Goal: Browse casually: Explore the website without a specific task or goal

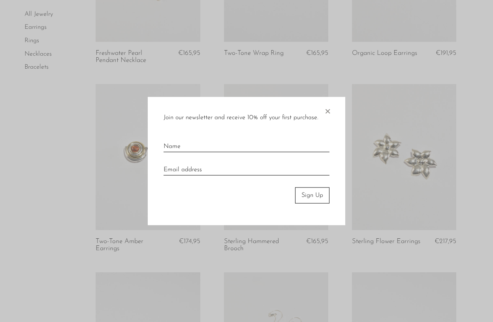
scroll to position [190, 0]
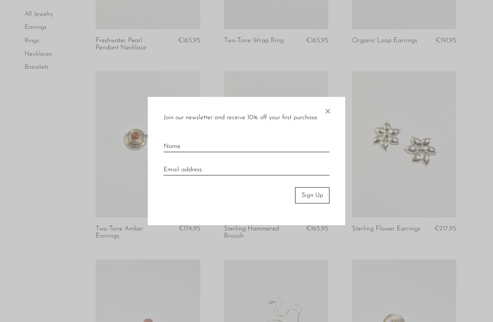
click at [329, 112] on span "×" at bounding box center [327, 109] width 8 height 25
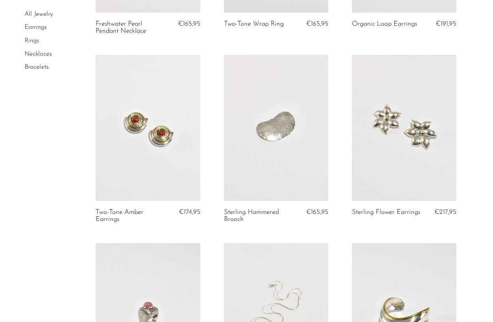
scroll to position [203, 0]
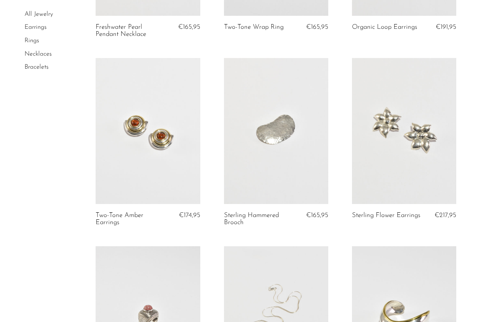
click at [161, 126] on link at bounding box center [148, 131] width 104 height 146
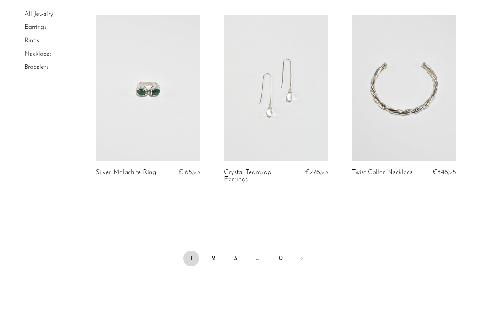
scroll to position [2123, 0]
click at [212, 256] on link "2" at bounding box center [213, 259] width 16 height 16
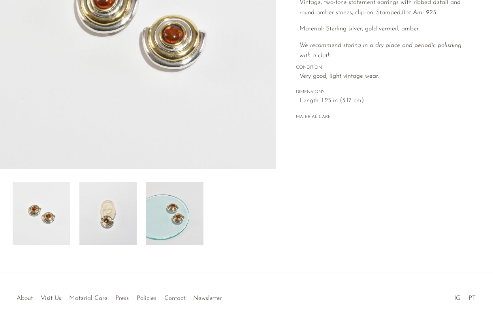
scroll to position [166, 0]
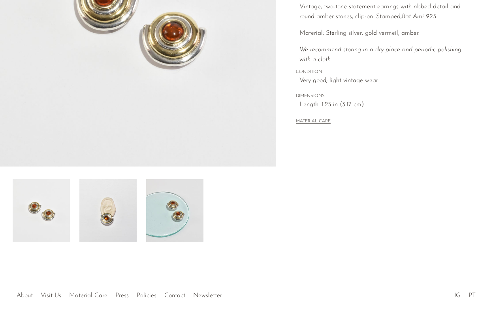
click at [171, 199] on img at bounding box center [174, 210] width 57 height 63
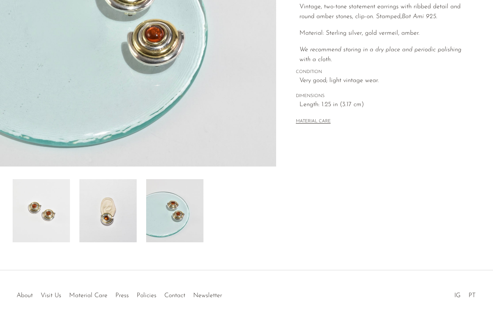
click at [113, 211] on img at bounding box center [107, 210] width 57 height 63
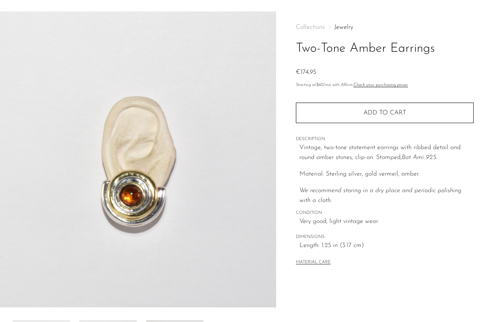
scroll to position [11, 0]
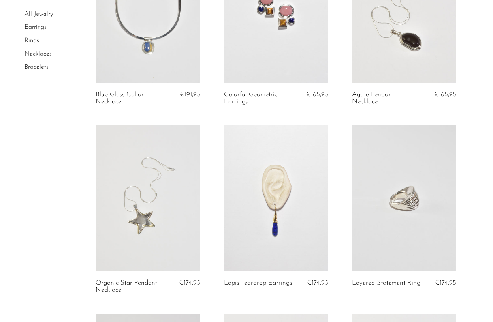
scroll to position [1841, 0]
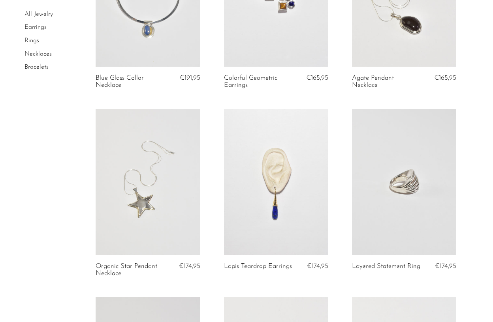
click at [174, 167] on link at bounding box center [148, 182] width 104 height 146
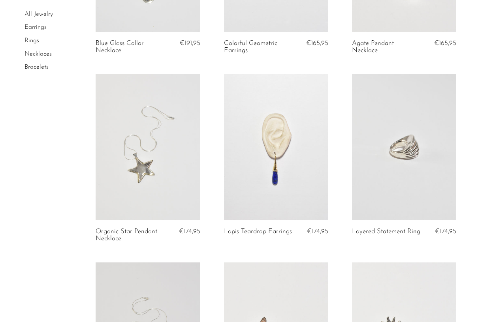
scroll to position [1885, 0]
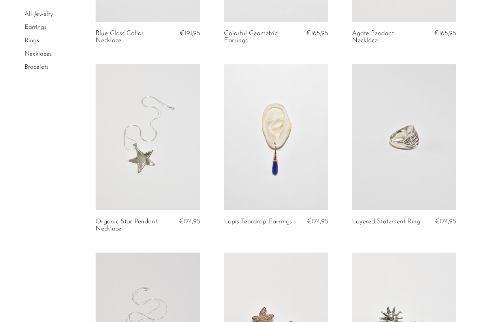
click at [276, 133] on link at bounding box center [276, 137] width 104 height 146
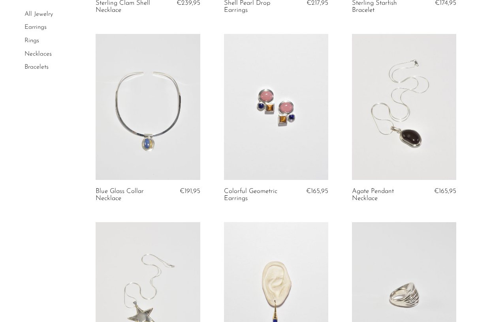
scroll to position [1726, 0]
click at [251, 128] on link at bounding box center [276, 108] width 104 height 146
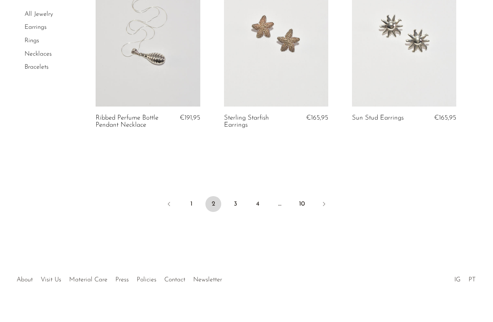
scroll to position [2176, 0]
click at [229, 197] on link "3" at bounding box center [235, 205] width 16 height 16
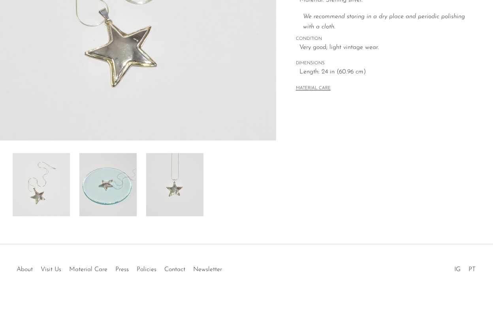
scroll to position [192, 0]
click at [173, 178] on img at bounding box center [174, 184] width 57 height 63
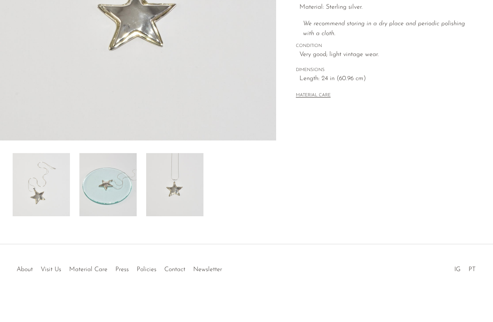
click at [117, 175] on img at bounding box center [107, 184] width 57 height 63
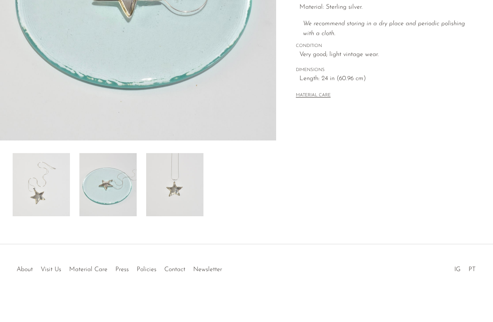
click at [53, 167] on img at bounding box center [41, 184] width 57 height 63
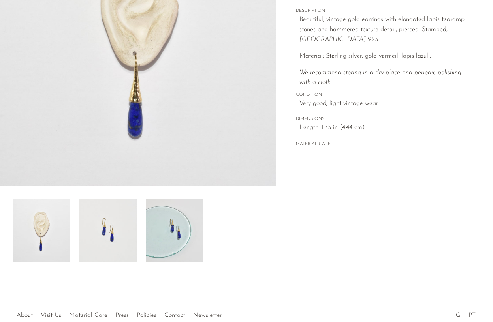
scroll to position [155, 0]
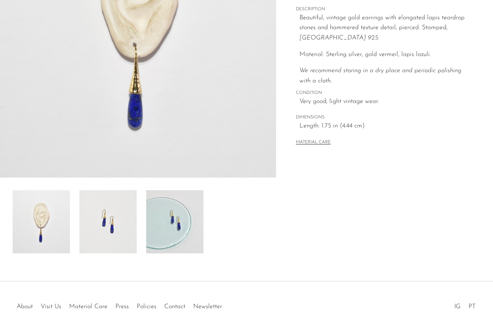
click at [186, 219] on img at bounding box center [174, 221] width 57 height 63
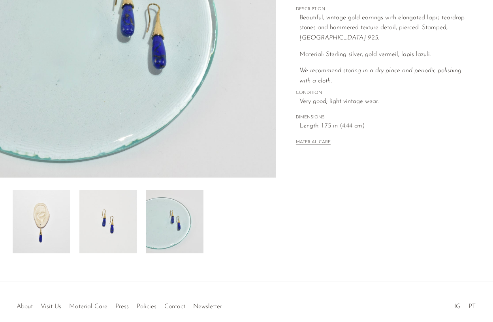
click at [109, 218] on img at bounding box center [107, 221] width 57 height 63
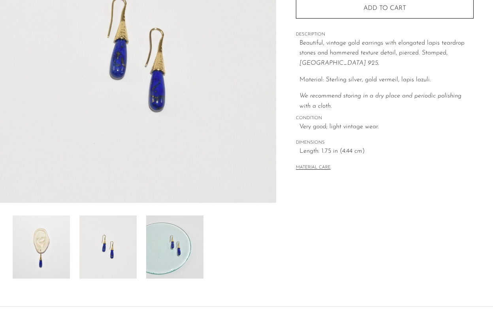
scroll to position [80, 0]
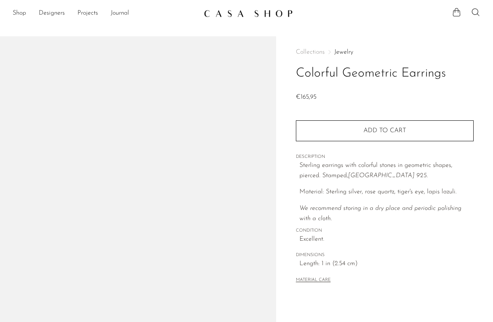
click at [251, 128] on img at bounding box center [138, 184] width 276 height 296
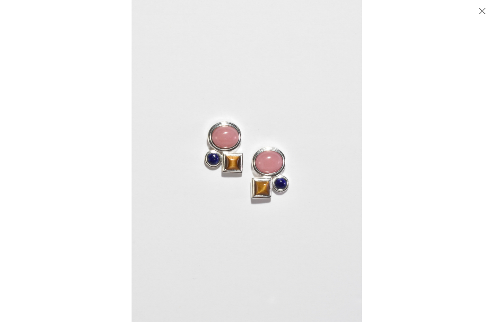
click at [482, 9] on button "Close" at bounding box center [482, 11] width 14 height 14
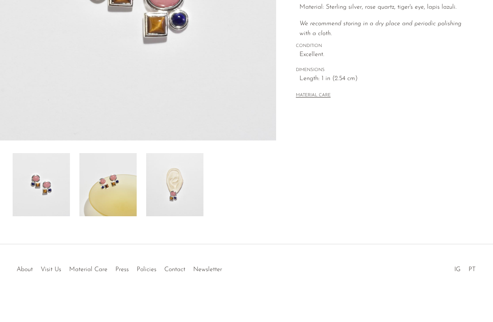
click at [194, 191] on img at bounding box center [174, 184] width 57 height 63
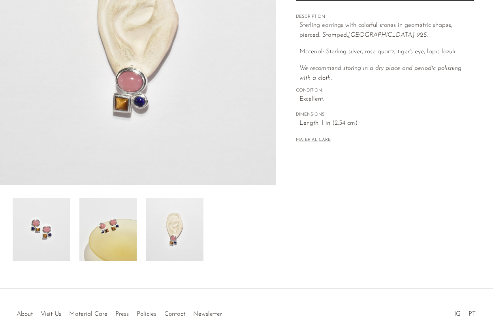
scroll to position [84, 0]
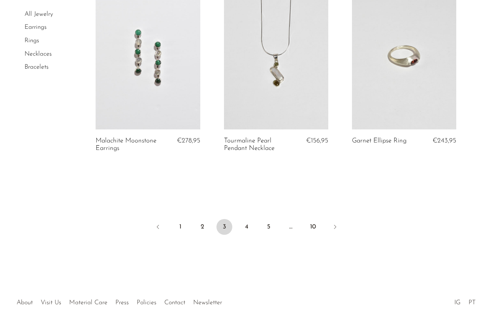
scroll to position [2164, 0]
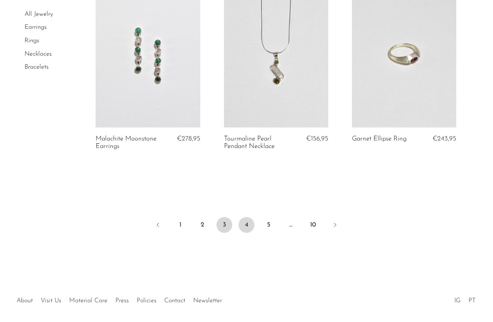
click at [252, 220] on link "4" at bounding box center [247, 225] width 16 height 16
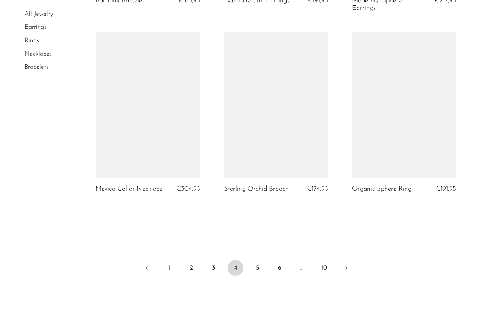
scroll to position [2139, 0]
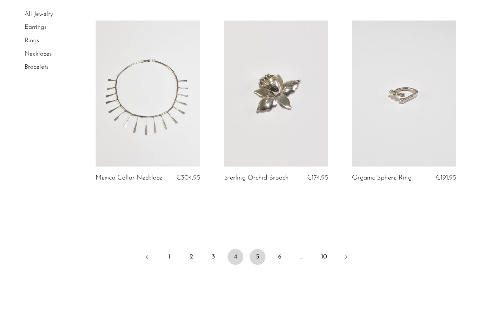
click at [260, 249] on link "5" at bounding box center [258, 257] width 16 height 16
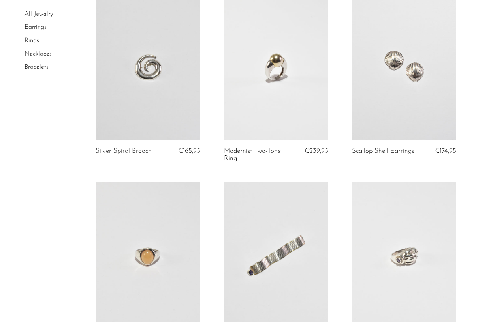
scroll to position [214, 0]
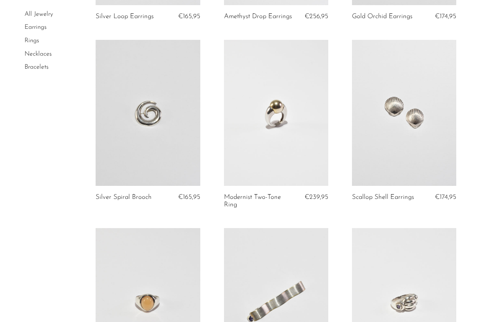
click at [364, 137] on link at bounding box center [404, 113] width 104 height 146
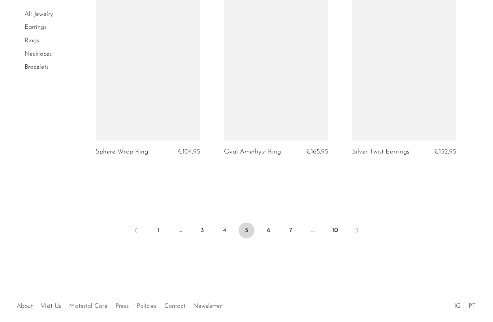
scroll to position [2146, 0]
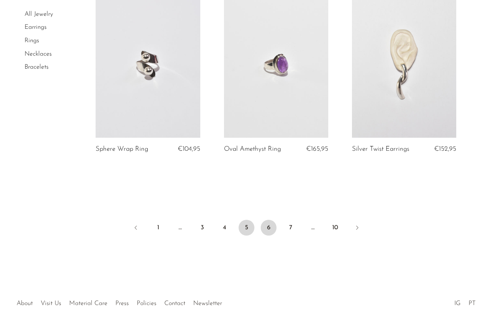
click at [271, 221] on link "6" at bounding box center [269, 228] width 16 height 16
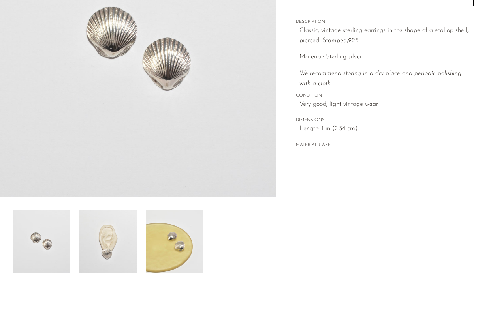
scroll to position [156, 0]
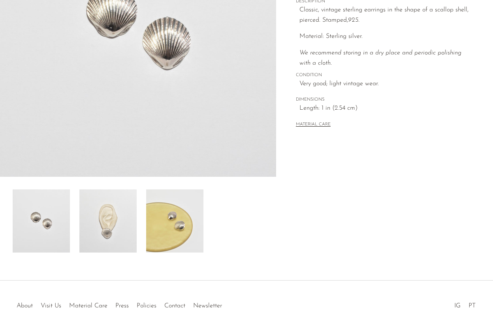
click at [179, 227] on img at bounding box center [174, 221] width 57 height 63
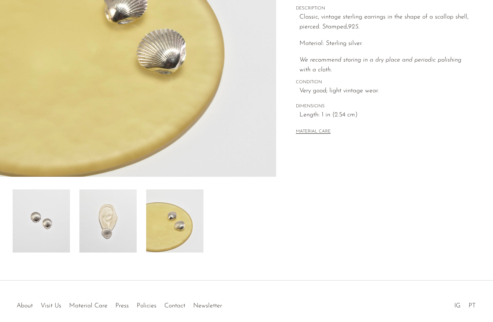
click at [106, 229] on img at bounding box center [107, 221] width 57 height 63
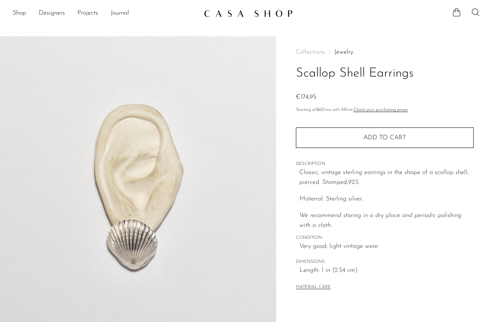
scroll to position [0, 0]
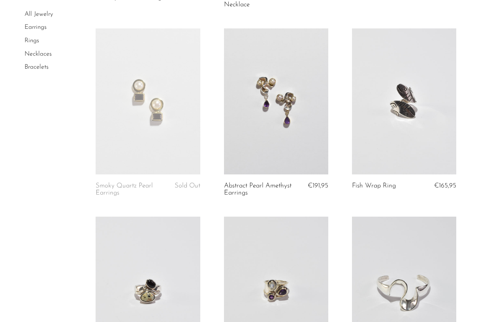
scroll to position [432, 0]
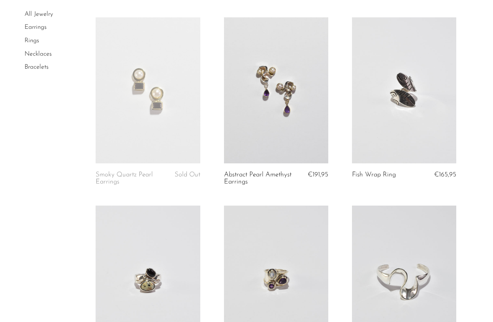
click at [178, 118] on link at bounding box center [148, 90] width 104 height 146
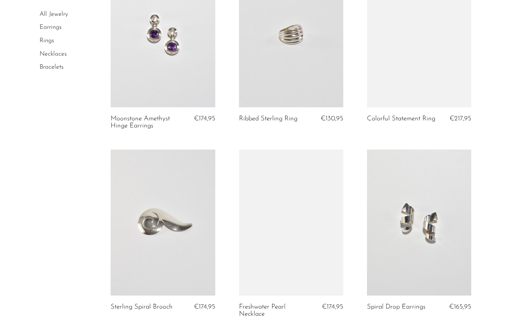
scroll to position [1792, 0]
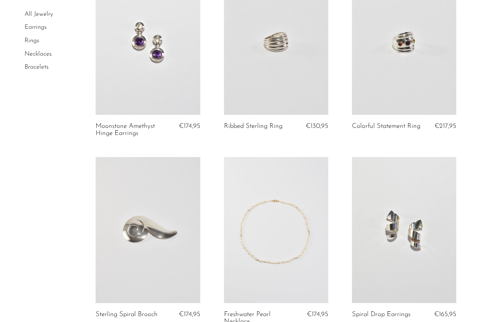
click at [156, 75] on link at bounding box center [148, 42] width 104 height 146
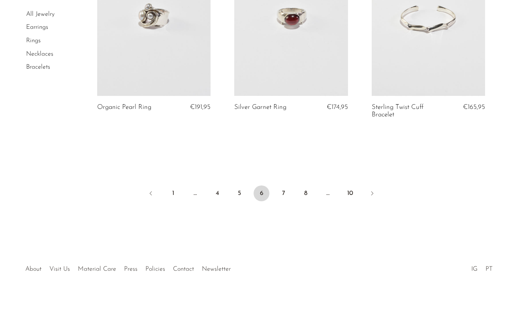
scroll to position [2320, 0]
click at [279, 194] on link "7" at bounding box center [284, 194] width 16 height 16
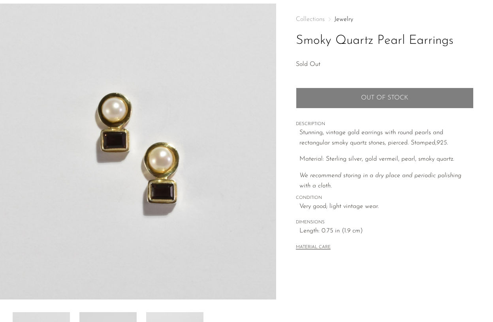
scroll to position [77, 0]
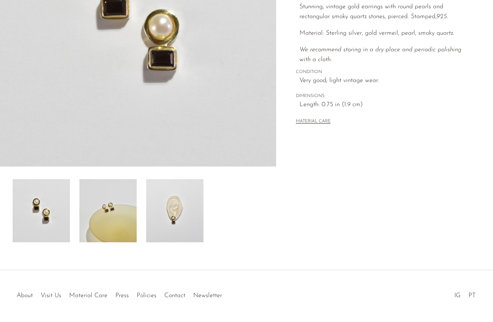
click at [182, 210] on img at bounding box center [174, 210] width 57 height 63
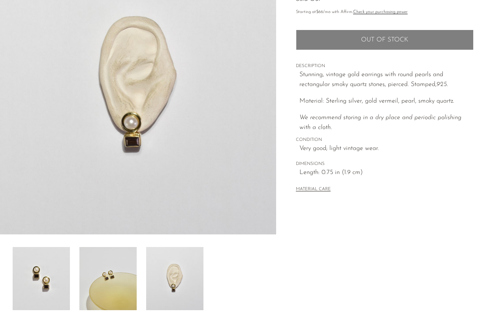
scroll to position [90, 0]
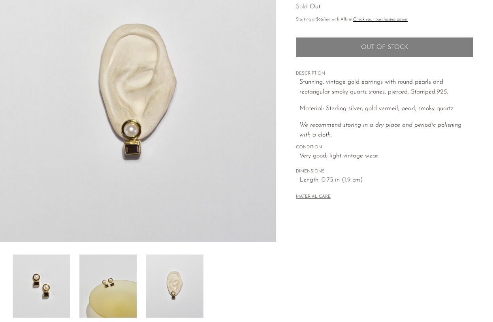
click at [103, 274] on img at bounding box center [107, 286] width 57 height 63
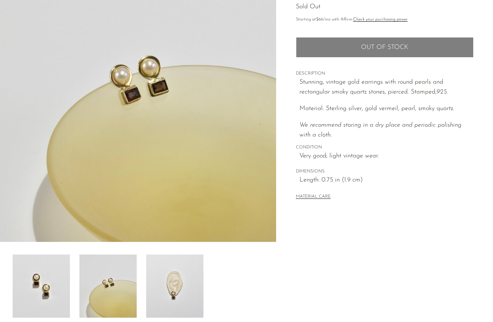
click at [54, 274] on img at bounding box center [41, 286] width 57 height 63
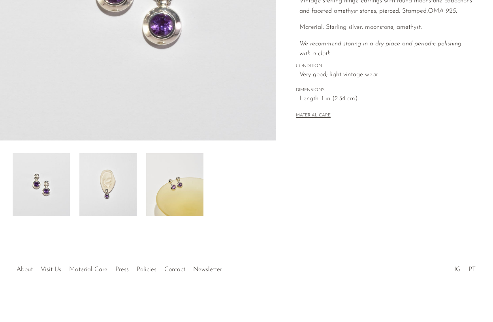
scroll to position [192, 0]
click at [181, 199] on img at bounding box center [174, 184] width 57 height 63
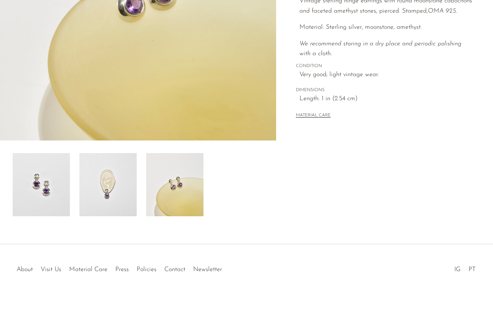
click at [121, 173] on img at bounding box center [107, 184] width 57 height 63
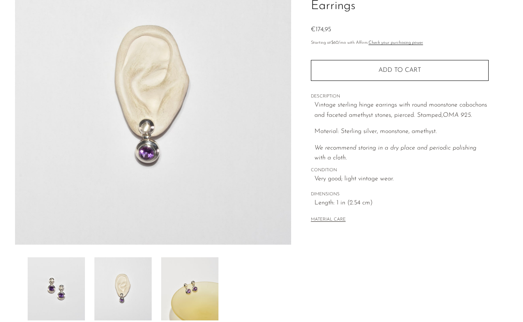
scroll to position [79, 0]
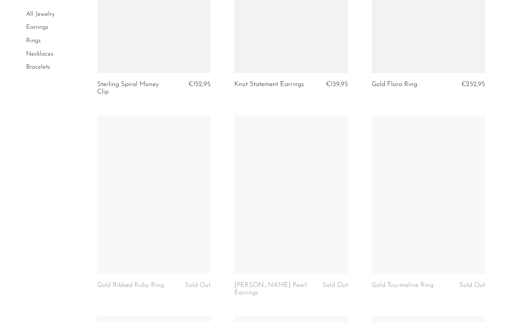
scroll to position [1156, 0]
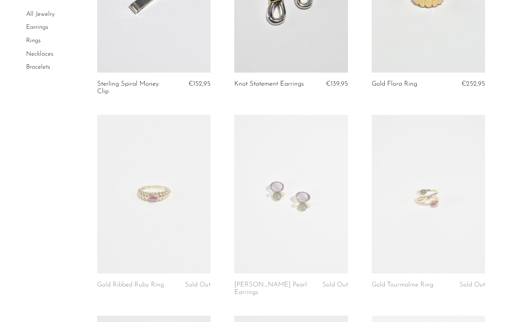
click at [261, 197] on link at bounding box center [290, 194] width 113 height 159
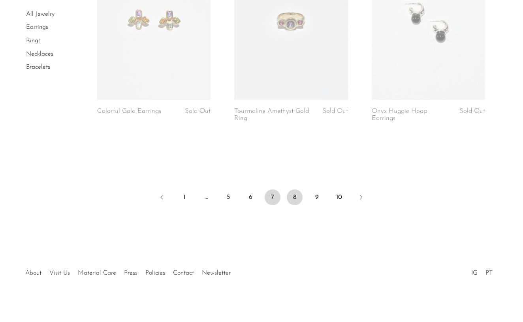
scroll to position [2320, 0]
click at [291, 192] on link "8" at bounding box center [295, 198] width 16 height 16
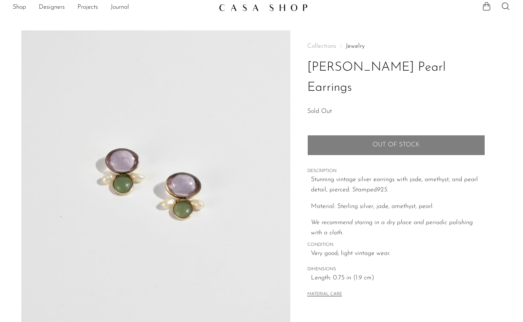
scroll to position [10, 0]
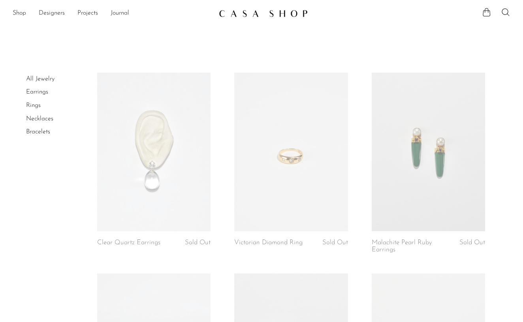
click at [39, 89] on link "Earrings" at bounding box center [37, 92] width 22 height 6
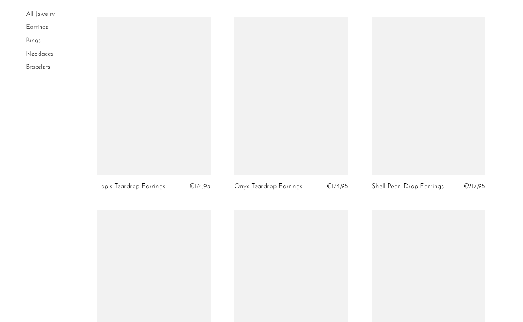
scroll to position [1062, 0]
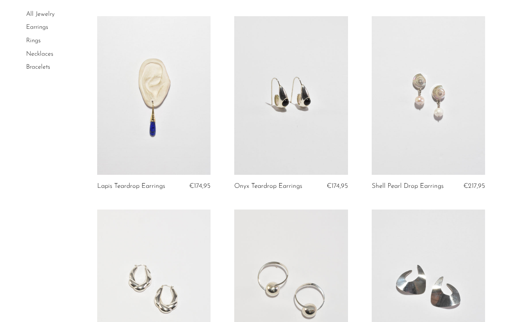
click at [404, 126] on link at bounding box center [428, 95] width 113 height 159
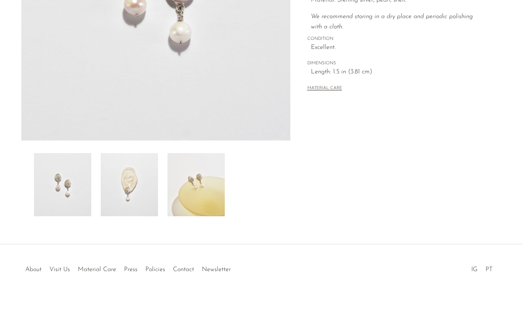
click at [199, 193] on img at bounding box center [195, 184] width 57 height 63
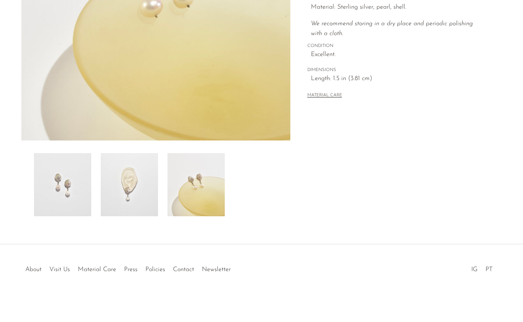
click at [133, 186] on img at bounding box center [129, 184] width 57 height 63
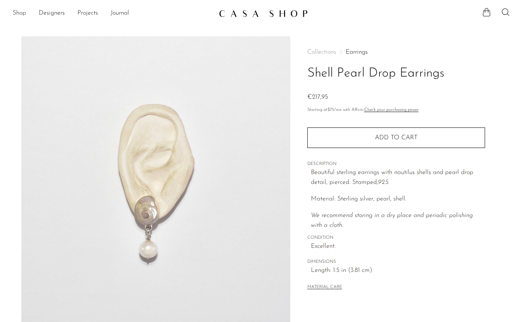
click at [21, 15] on link "Shop" at bounding box center [19, 13] width 13 height 10
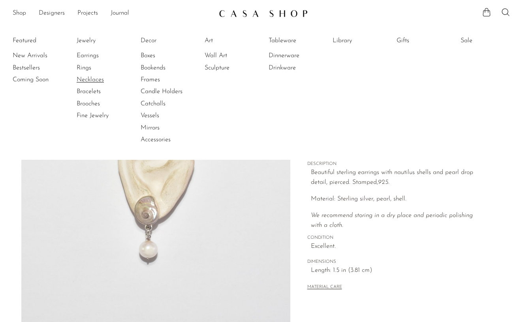
click at [86, 83] on link "Necklaces" at bounding box center [106, 79] width 59 height 9
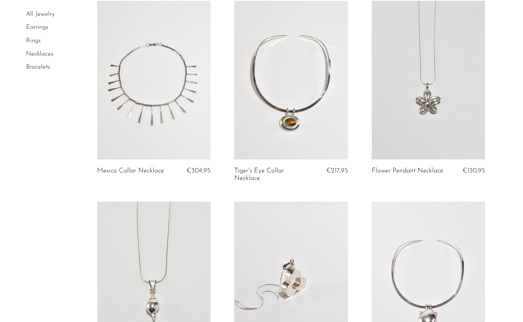
scroll to position [1482, 0]
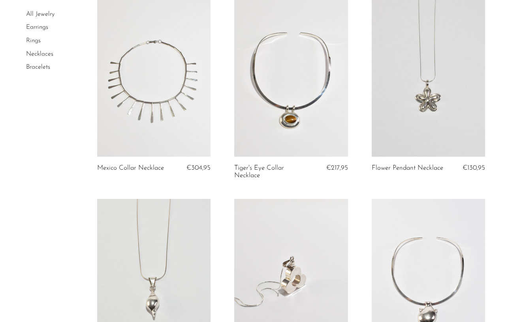
click at [266, 115] on link at bounding box center [290, 77] width 113 height 159
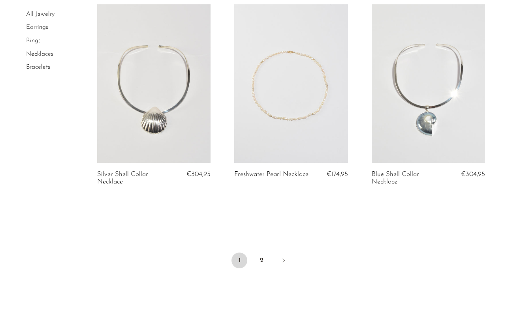
scroll to position [2077, 0]
click at [260, 258] on link "2" at bounding box center [262, 262] width 16 height 16
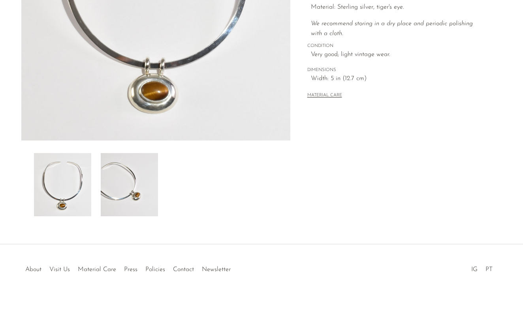
scroll to position [192, 0]
click at [147, 186] on img at bounding box center [129, 184] width 57 height 63
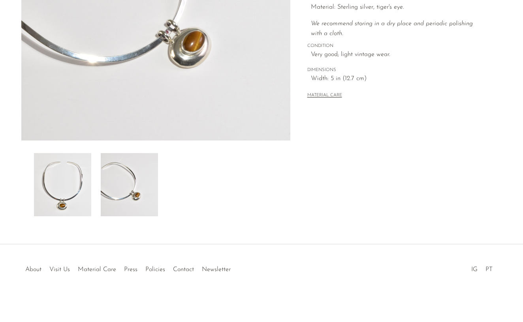
click at [64, 188] on img at bounding box center [62, 184] width 57 height 63
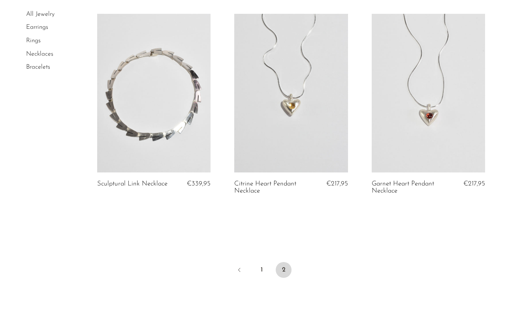
scroll to position [272, 0]
